Goal: Navigation & Orientation: Find specific page/section

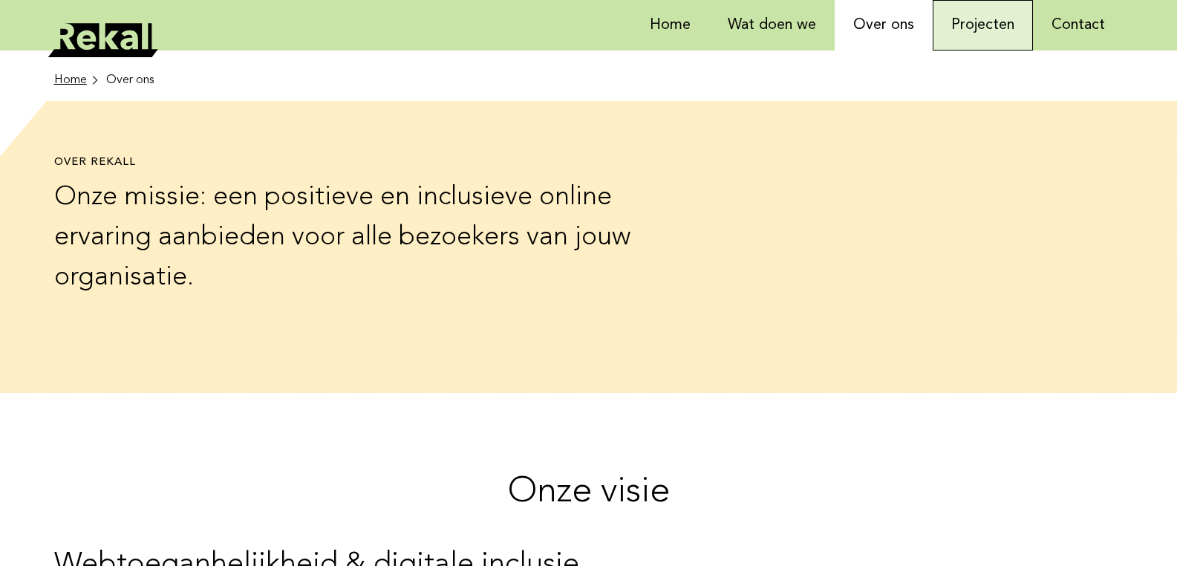
click at [984, 27] on link "Projecten" at bounding box center [982, 25] width 100 height 50
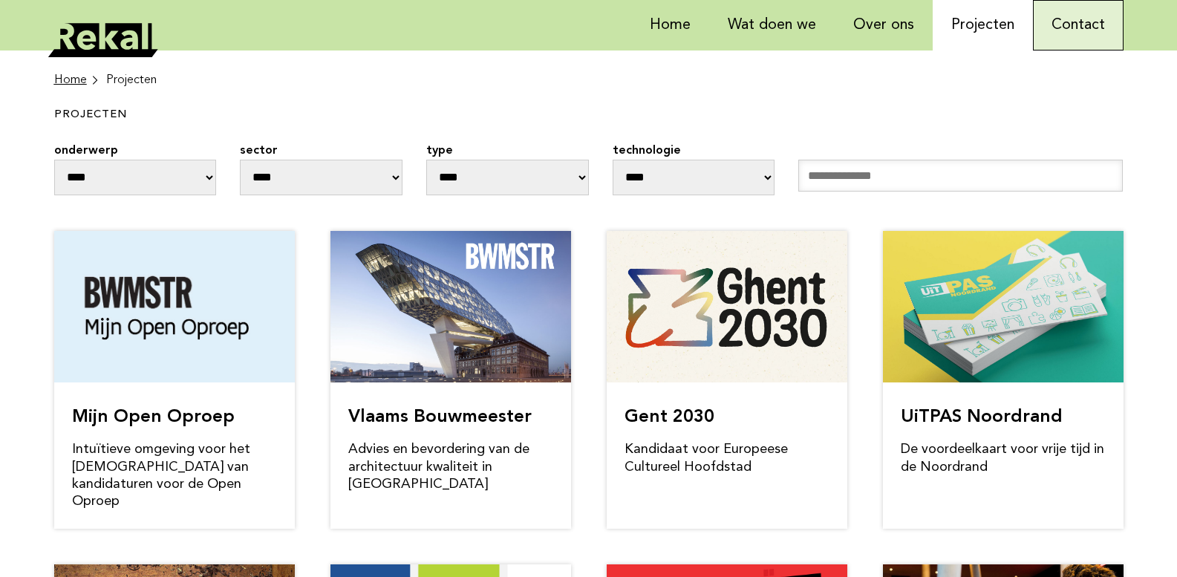
click at [1093, 29] on link "Contact" at bounding box center [1078, 25] width 91 height 50
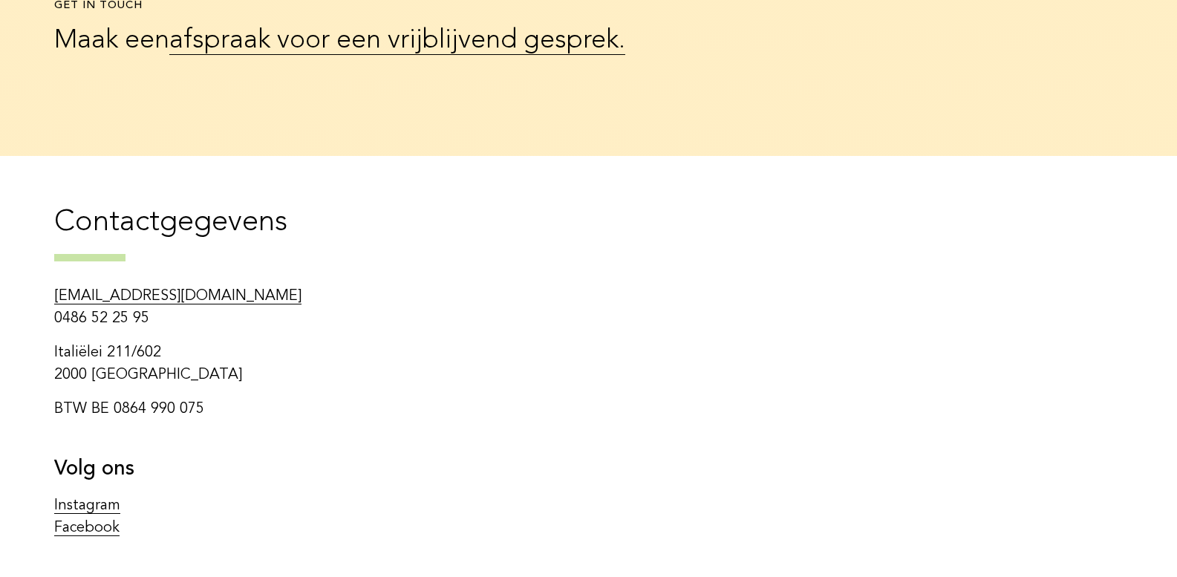
scroll to position [24, 0]
